Goal: Task Accomplishment & Management: Complete application form

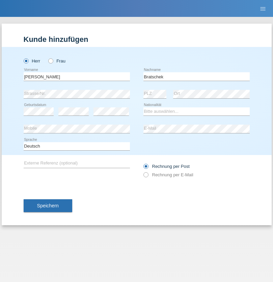
type input "Bratschek"
select select "DE"
select select "C"
select select "22"
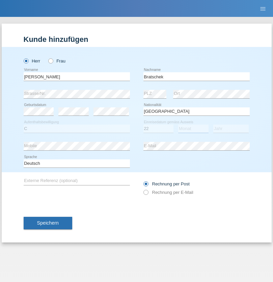
select select "03"
select select "2009"
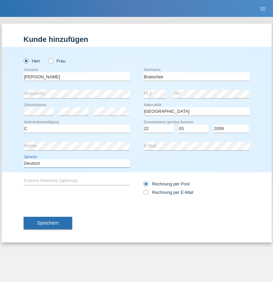
select select "en"
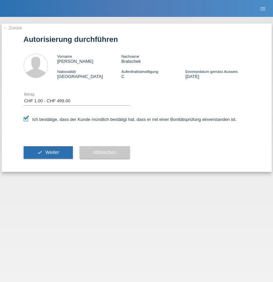
select select "1"
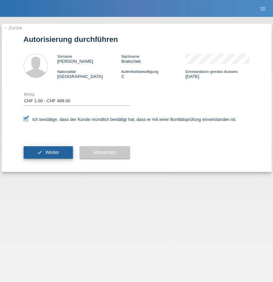
click at [48, 152] on span "Weiter" at bounding box center [52, 152] width 14 height 5
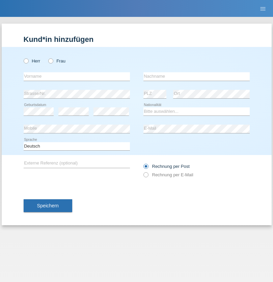
radio input "true"
click at [77, 76] on input "text" at bounding box center [77, 76] width 106 height 8
type input "firat"
click at [197, 76] on input "text" at bounding box center [197, 76] width 106 height 8
type input "kara"
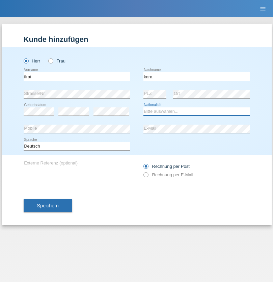
select select "CH"
radio input "true"
click at [77, 76] on input "text" at bounding box center [77, 76] width 106 height 8
type input "[PERSON_NAME]"
click at [197, 76] on input "text" at bounding box center [197, 76] width 106 height 8
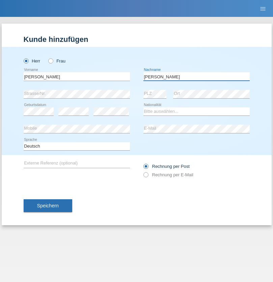
type input "[PERSON_NAME]"
select select "RO"
select select "C"
select select "11"
select select "02"
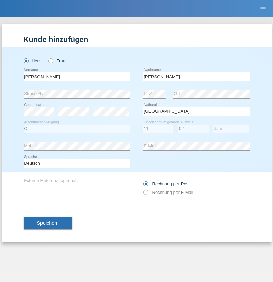
select select "2011"
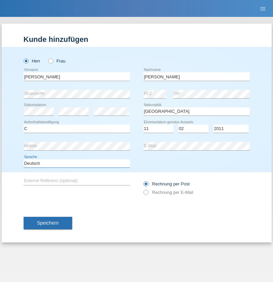
select select "en"
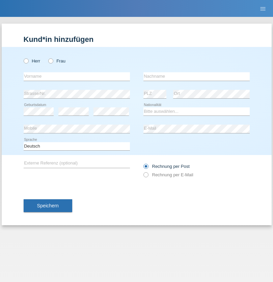
radio input "true"
click at [77, 76] on input "text" at bounding box center [77, 76] width 106 height 8
type input "Hasan"
click at [197, 76] on input "text" at bounding box center [197, 76] width 106 height 8
type input "Ymeri"
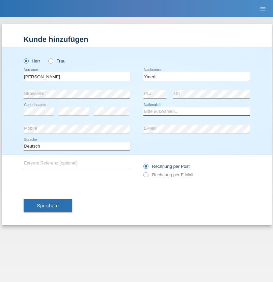
select select "XK"
select select "C"
select select "21"
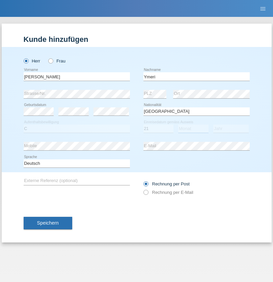
select select "03"
select select "1991"
